Goal: Information Seeking & Learning: Get advice/opinions

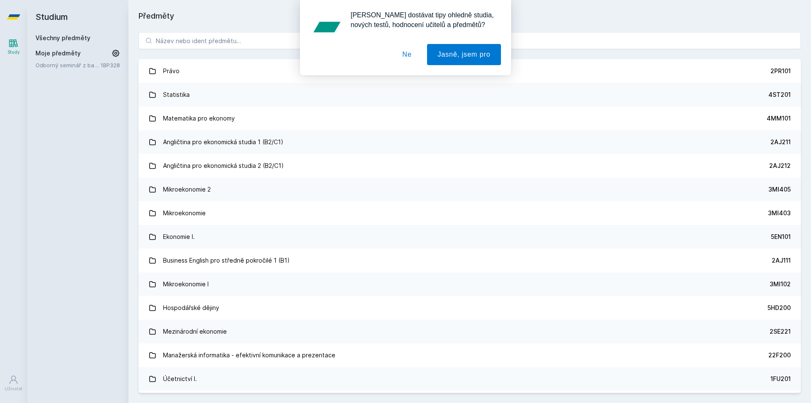
click at [196, 36] on div "[PERSON_NAME] dostávat tipy ohledně studia, nových testů, hodnocení učitelů a p…" at bounding box center [405, 37] width 811 height 75
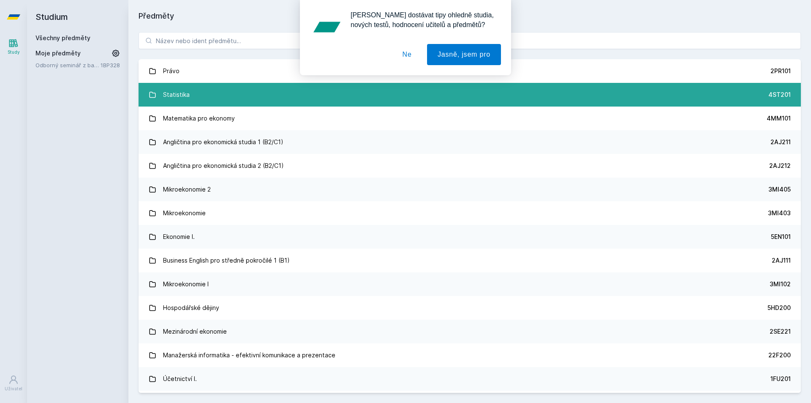
click at [173, 89] on div "Statistika" at bounding box center [176, 94] width 27 height 17
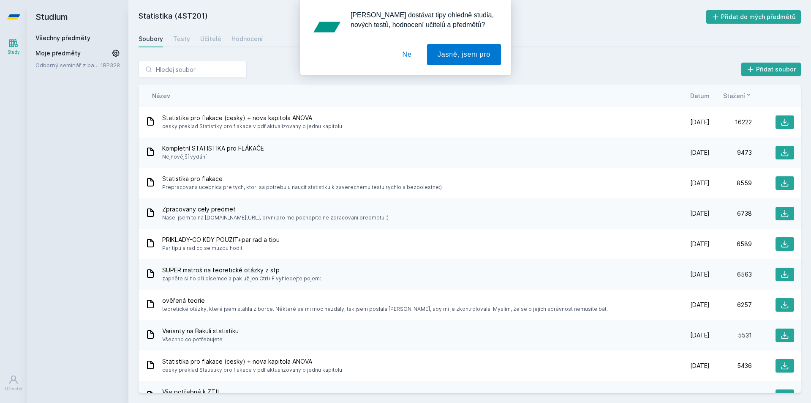
click at [209, 41] on div "[PERSON_NAME] dostávat tipy ohledně studia, nových testů, hodnocení učitelů a p…" at bounding box center [405, 37] width 811 height 75
click at [210, 40] on div "[PERSON_NAME] dostávat tipy ohledně studia, nových testů, hodnocení učitelů a p…" at bounding box center [405, 37] width 811 height 75
click at [414, 53] on button "Ne" at bounding box center [407, 54] width 30 height 21
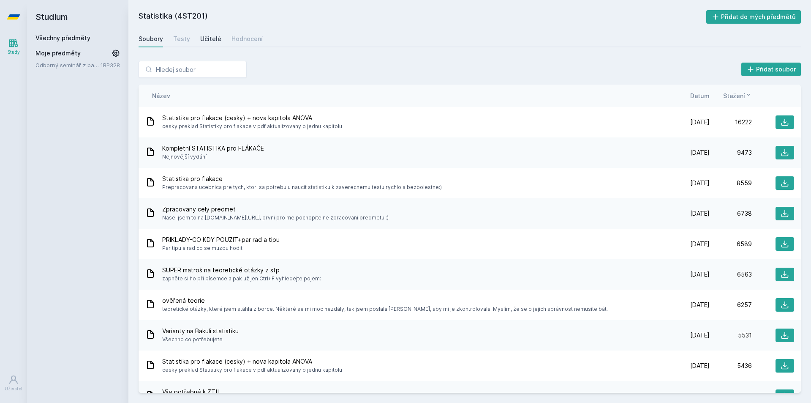
click at [210, 36] on div "Učitelé" at bounding box center [210, 39] width 21 height 8
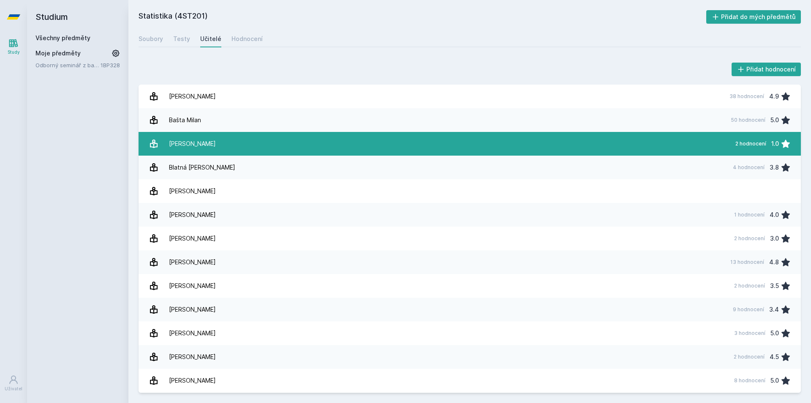
click at [186, 150] on div "[PERSON_NAME]" at bounding box center [192, 143] width 47 height 17
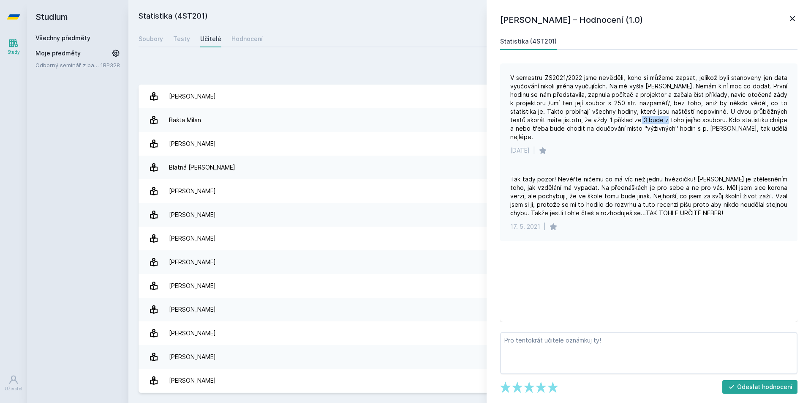
drag, startPoint x: 612, startPoint y: 120, endPoint x: 639, endPoint y: 121, distance: 27.1
click at [639, 121] on div "V semestru ZS2021/2022 jsme nevěděli, koho si můžeme zapsat, jelikož byli stano…" at bounding box center [648, 108] width 277 height 68
click at [661, 146] on div "[DATE] |" at bounding box center [648, 150] width 277 height 8
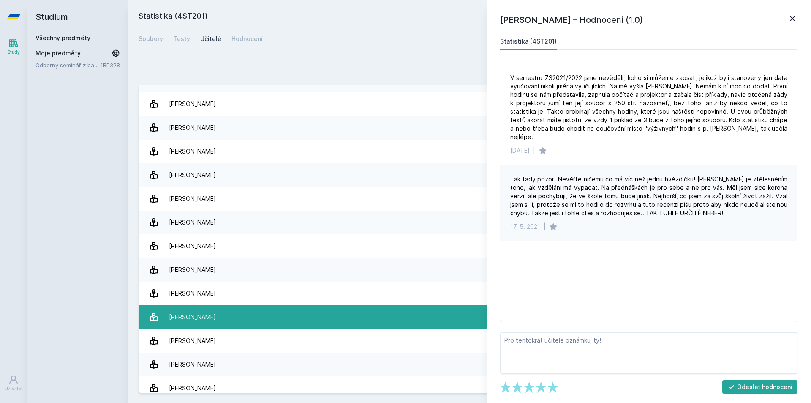
scroll to position [338, 0]
